Goal: Information Seeking & Learning: Learn about a topic

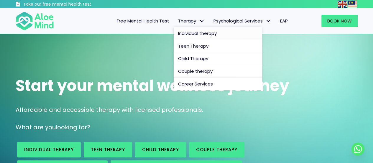
click at [199, 34] on span "Individual therapy" at bounding box center [197, 33] width 39 height 6
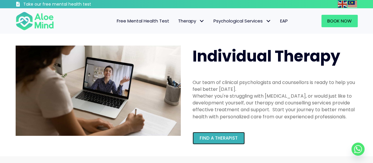
click at [205, 137] on span "Find a therapist" at bounding box center [219, 138] width 38 height 6
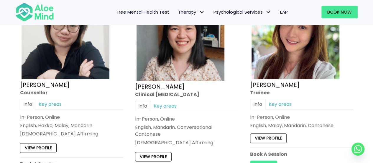
scroll to position [1882, 0]
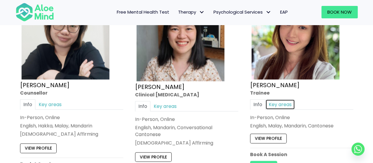
click at [282, 102] on link "Key areas" at bounding box center [281, 104] width 30 height 10
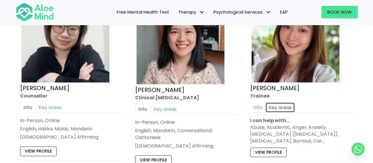
scroll to position [1900, 0]
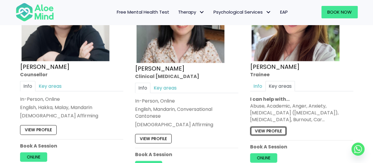
click at [268, 128] on link "View profile" at bounding box center [268, 130] width 37 height 9
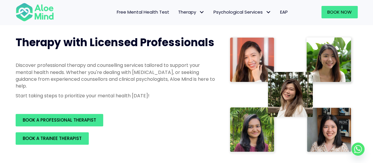
scroll to position [0, 0]
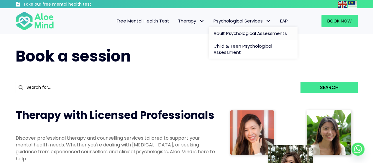
click at [224, 35] on span "Adult Psychological Assessments" at bounding box center [251, 33] width 74 height 6
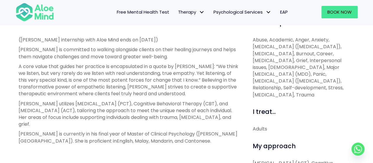
scroll to position [223, 0]
